Goal: Information Seeking & Learning: Learn about a topic

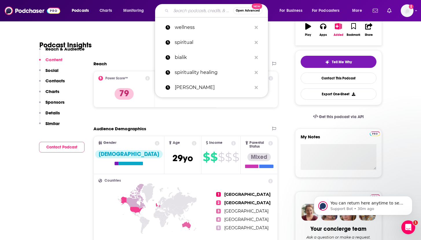
click at [201, 11] on input "Search podcasts, credits, & more..." at bounding box center [202, 10] width 62 height 9
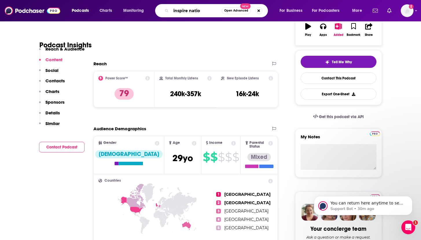
type input "inspire nation"
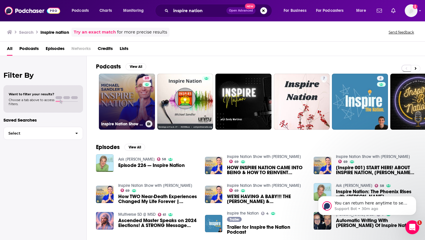
click at [116, 96] on link "69 Inspire Nation Show with [PERSON_NAME]" at bounding box center [127, 102] width 56 height 56
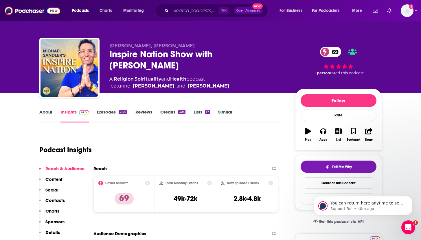
scroll to position [1, 0]
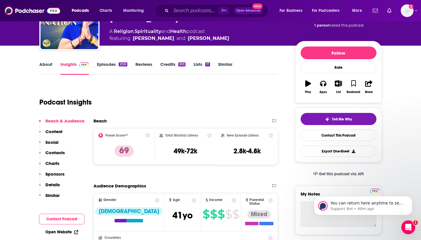
click at [56, 134] on p "Content" at bounding box center [53, 131] width 17 height 5
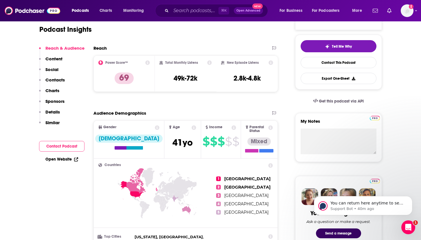
scroll to position [0, 0]
